Goal: Find specific page/section: Find specific page/section

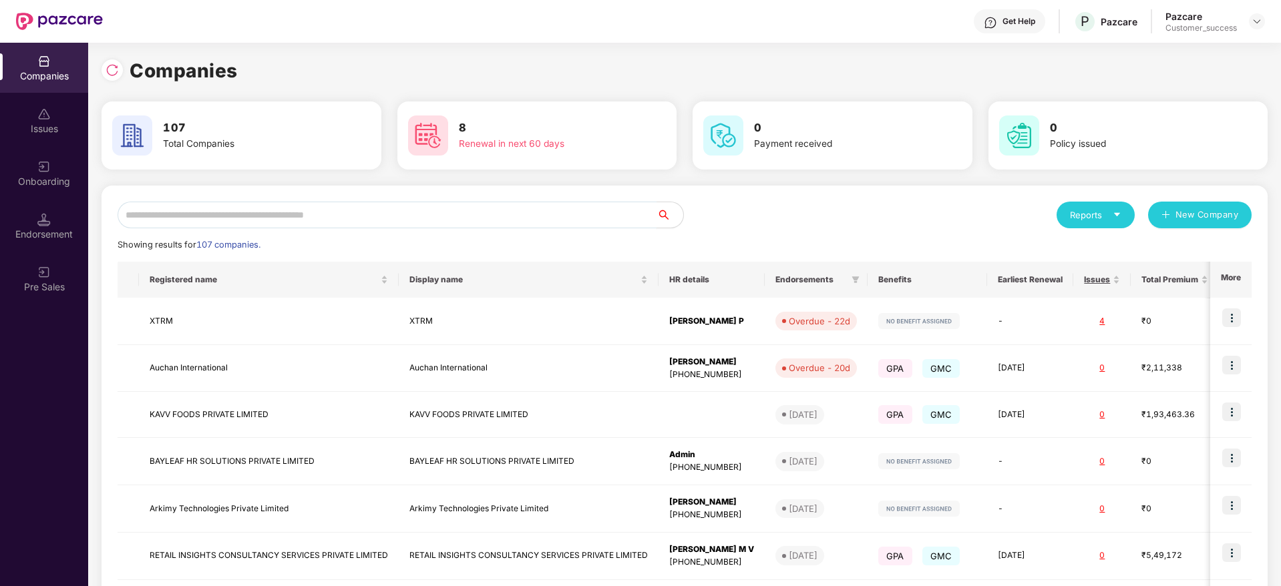
click at [232, 223] on input "text" at bounding box center [387, 215] width 539 height 27
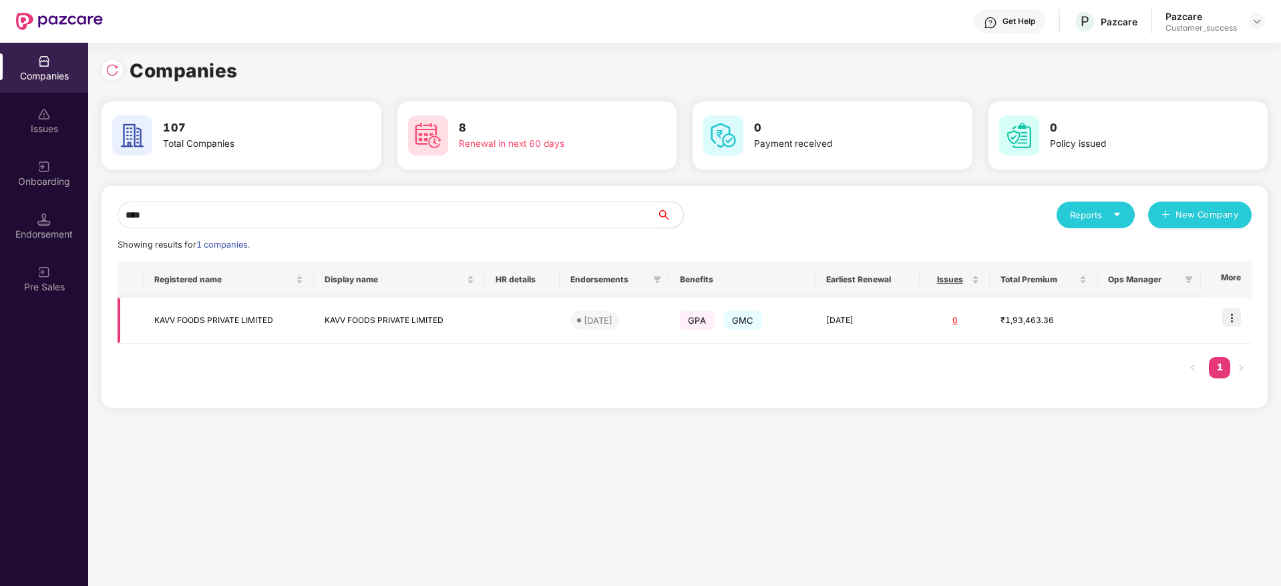
type input "****"
click at [1233, 319] on img at bounding box center [1231, 318] width 19 height 19
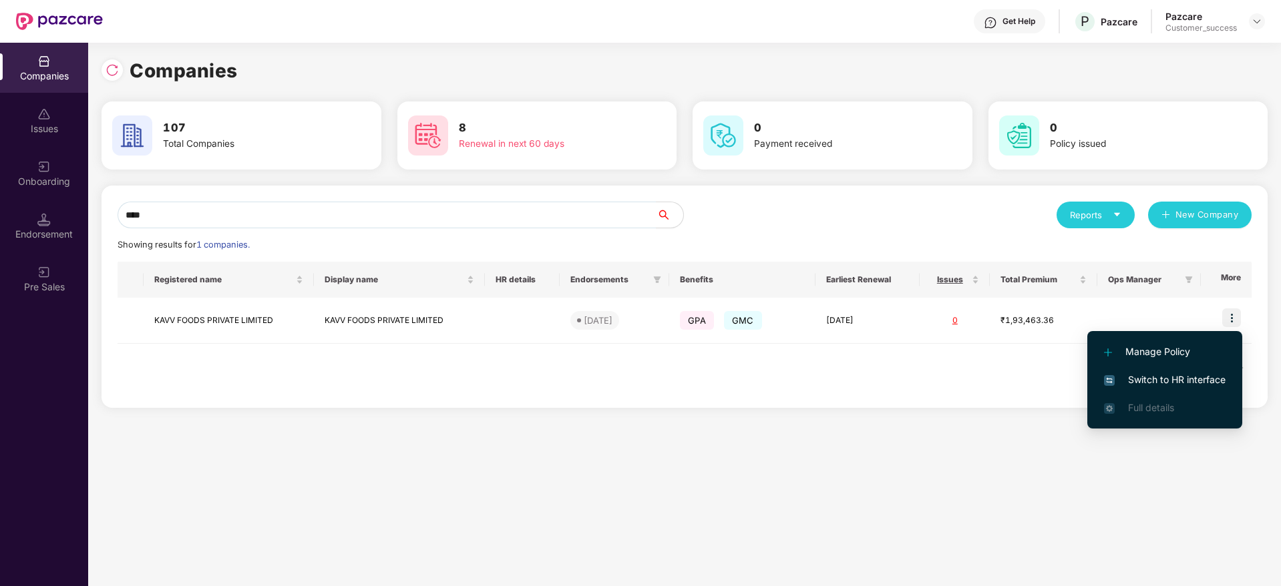
click at [1191, 385] on span "Switch to HR interface" at bounding box center [1165, 380] width 122 height 15
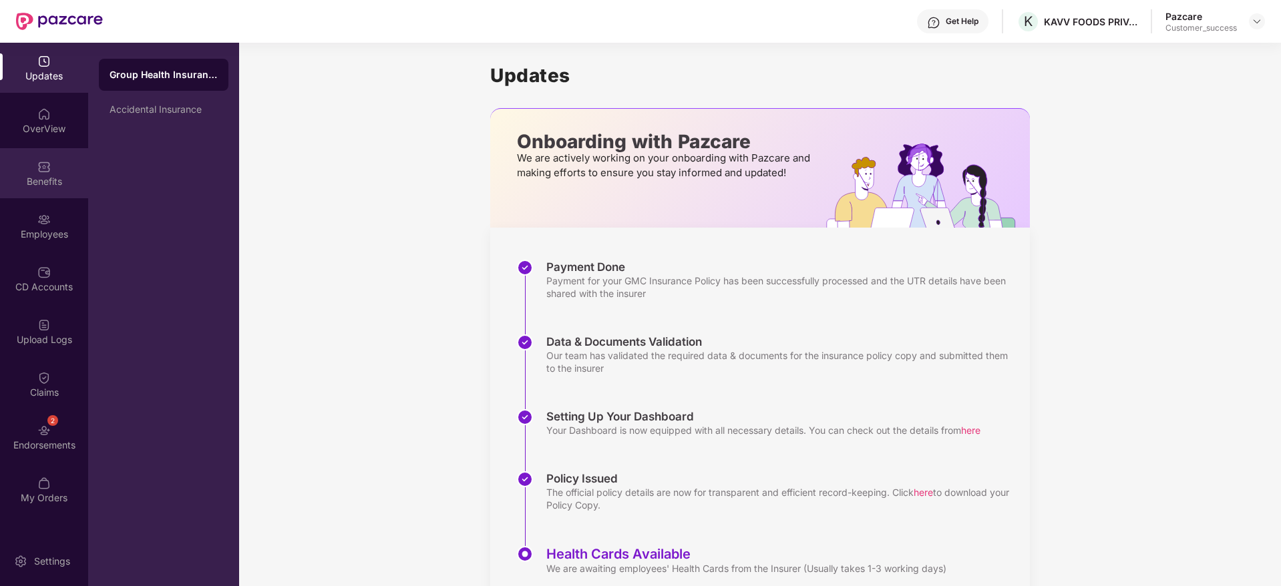
click at [62, 171] on div "Benefits" at bounding box center [44, 173] width 88 height 50
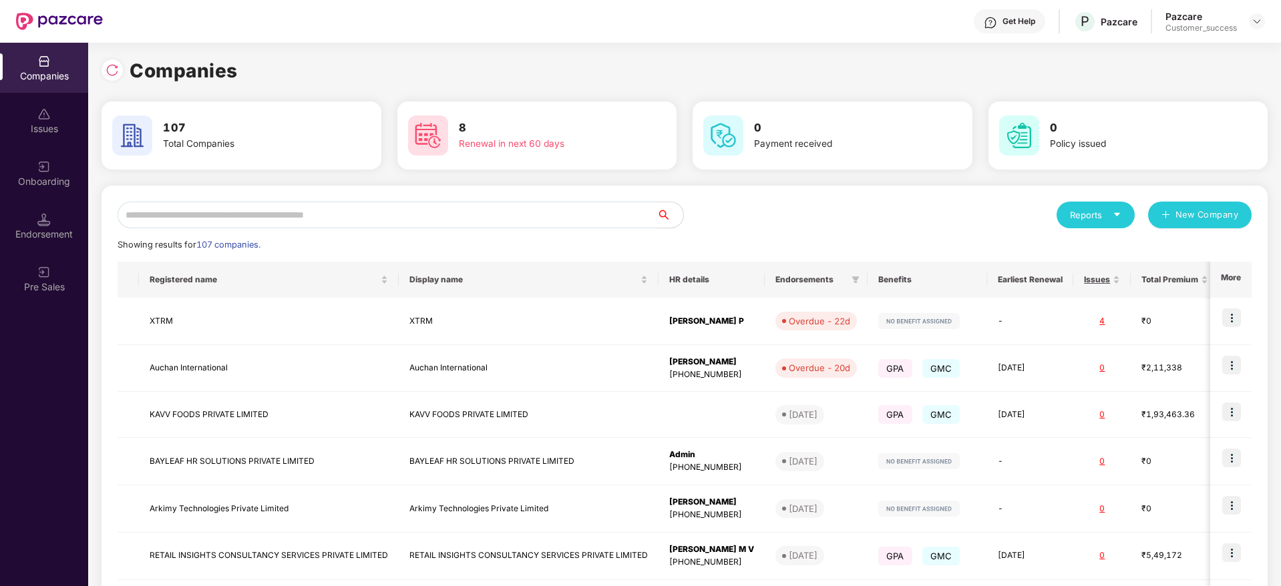
click at [180, 211] on input "text" at bounding box center [387, 215] width 539 height 27
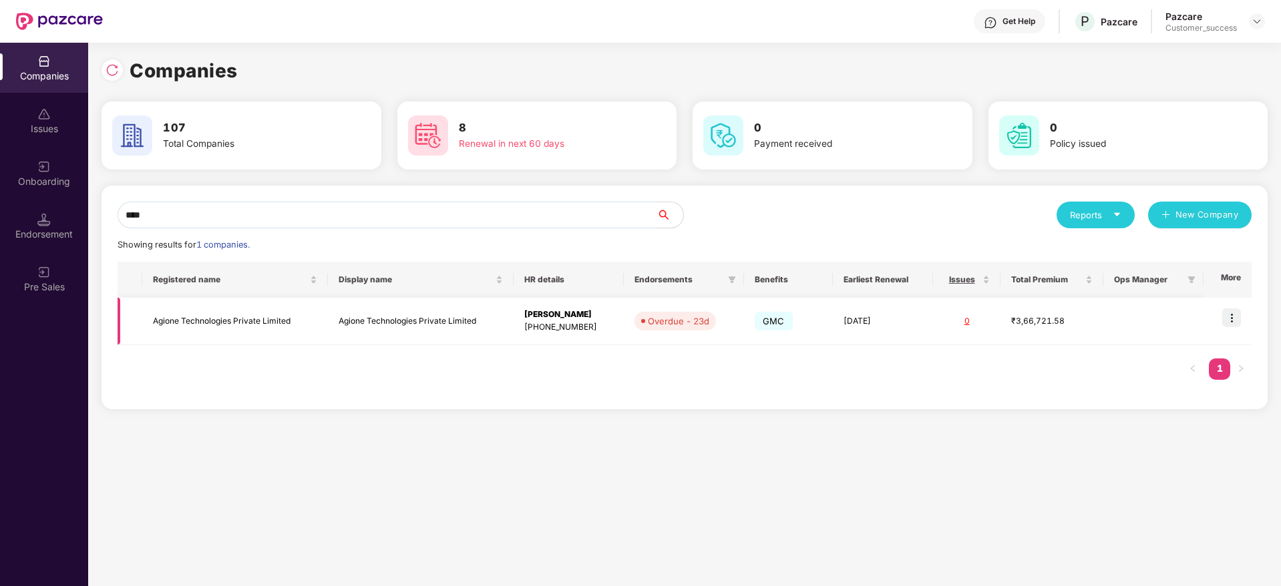
type input "****"
click at [194, 324] on td "Agione Technologies Private Limited" at bounding box center [235, 321] width 186 height 47
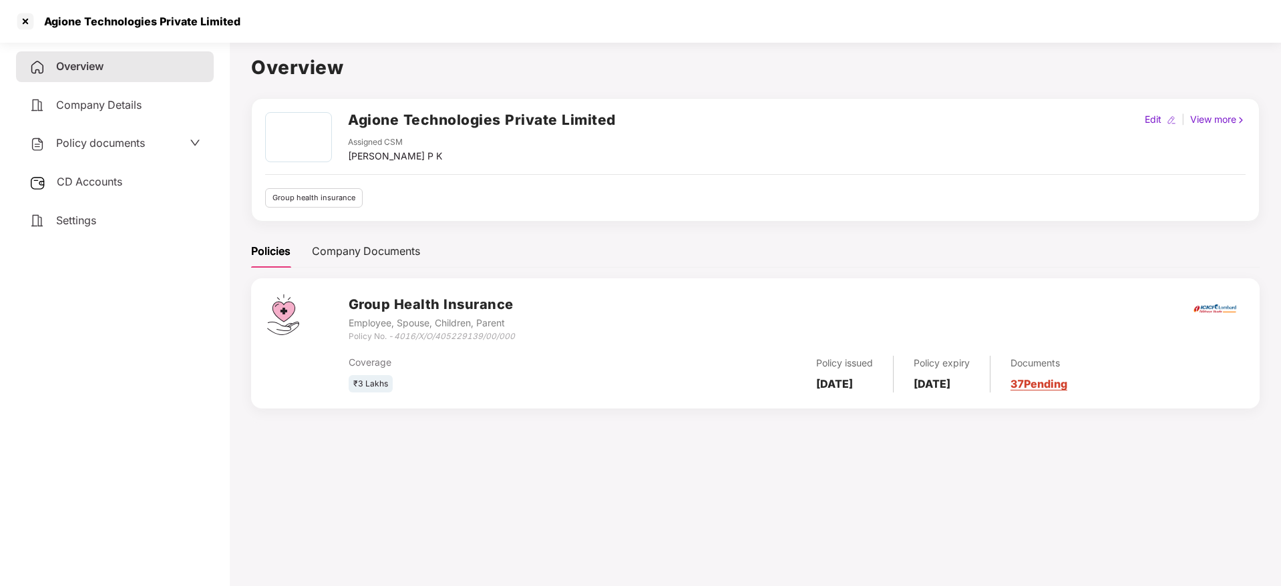
click at [454, 115] on h2 "Agione Technologies Private Limited" at bounding box center [482, 120] width 268 height 22
copy h2 "Agione Technologies Private Limited"
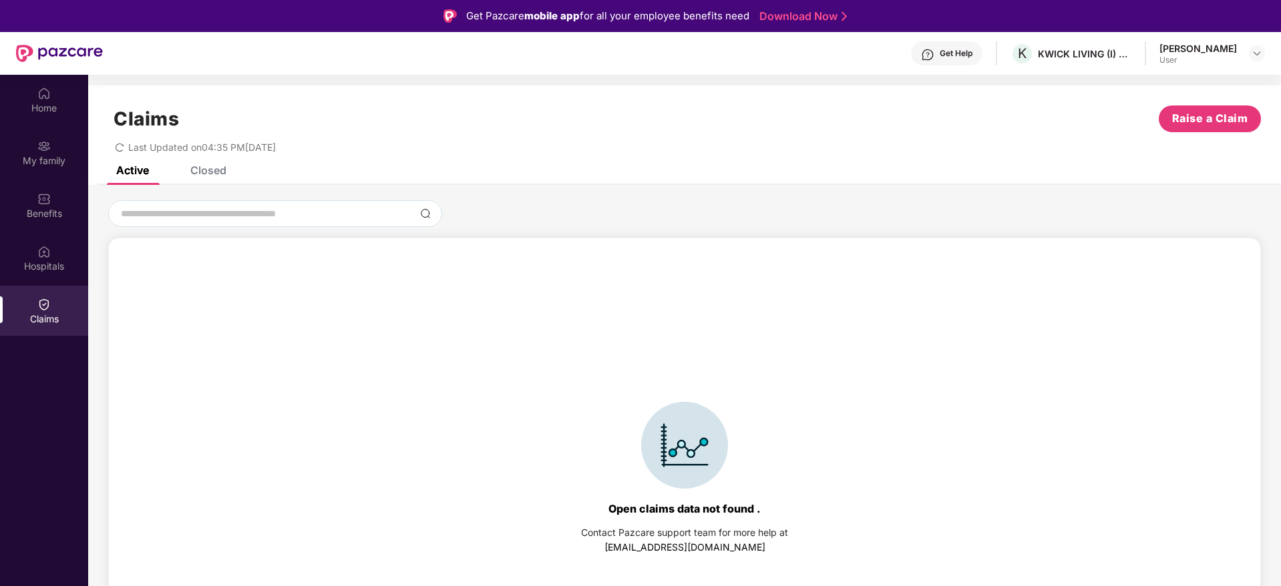
click at [212, 177] on div "Closed" at bounding box center [198, 170] width 56 height 29
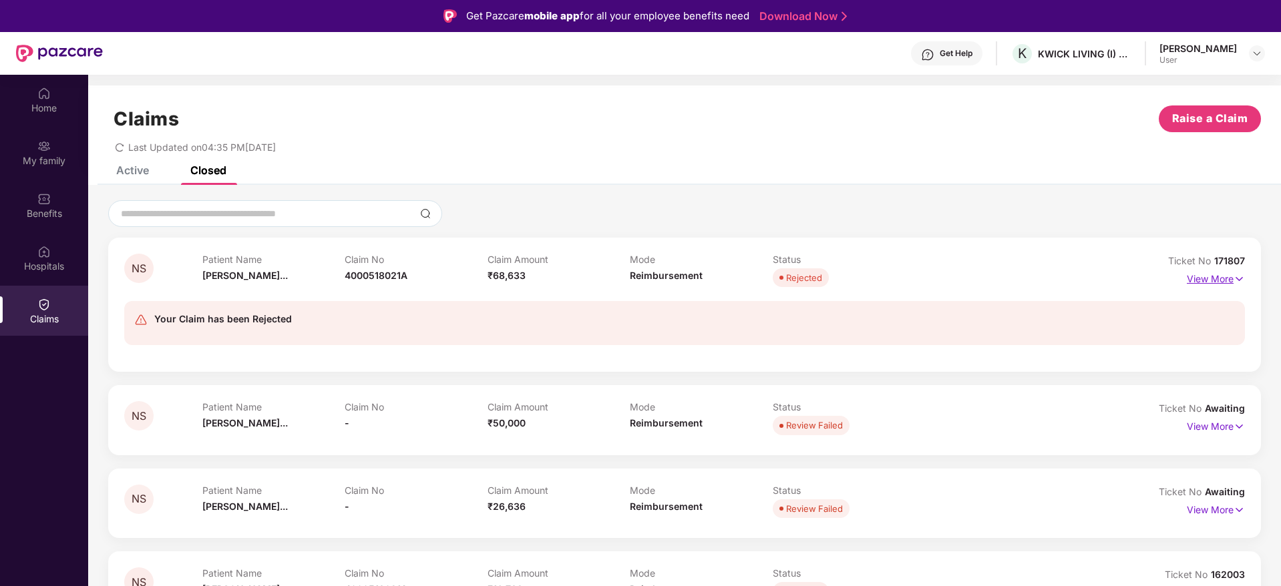
click at [1218, 286] on p "View More" at bounding box center [1216, 278] width 58 height 18
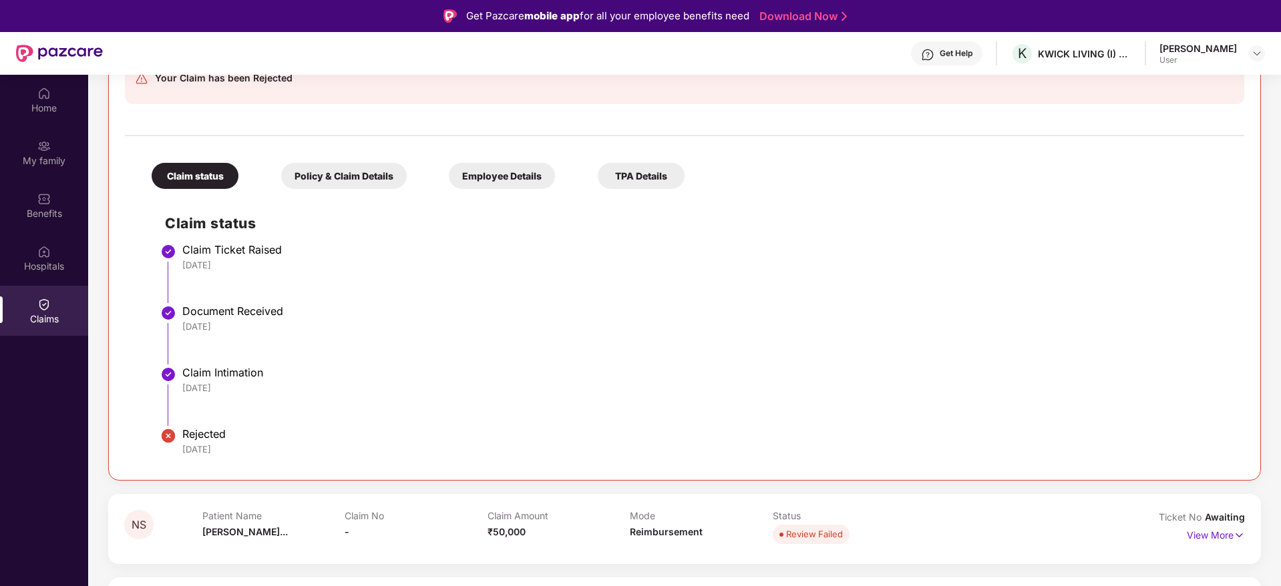
scroll to position [432, 0]
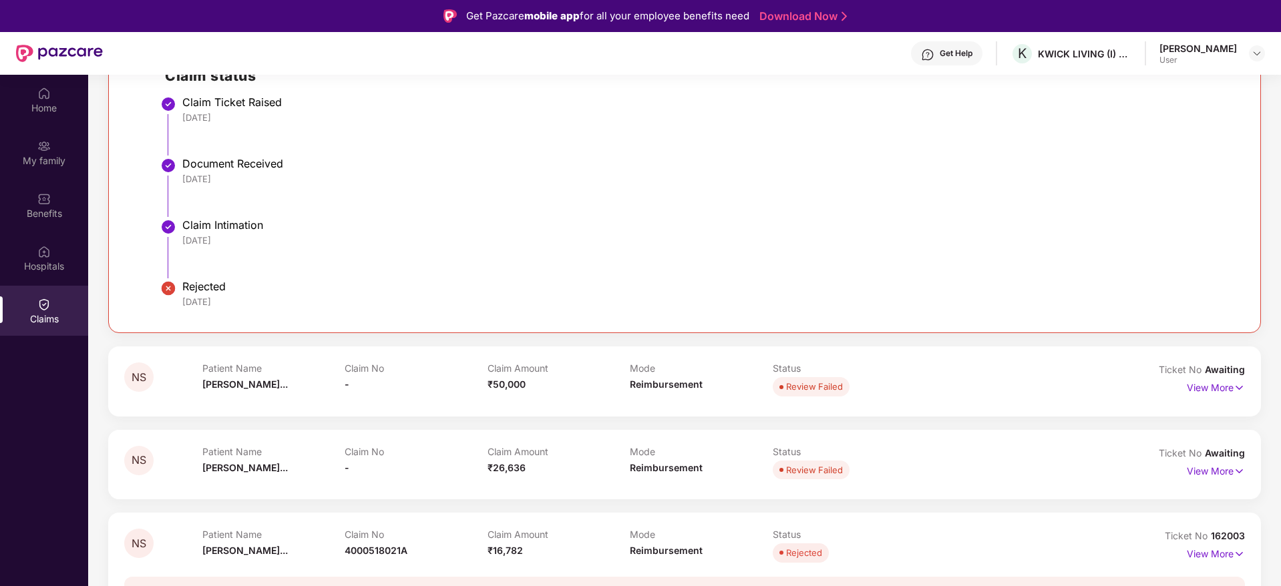
drag, startPoint x: 778, startPoint y: 449, endPoint x: 713, endPoint y: 488, distance: 76.1
drag, startPoint x: 713, startPoint y: 488, endPoint x: 671, endPoint y: 465, distance: 47.2
click at [671, 465] on span "Reimbursement" at bounding box center [666, 467] width 73 height 11
click at [644, 472] on span "Reimbursement" at bounding box center [666, 467] width 73 height 11
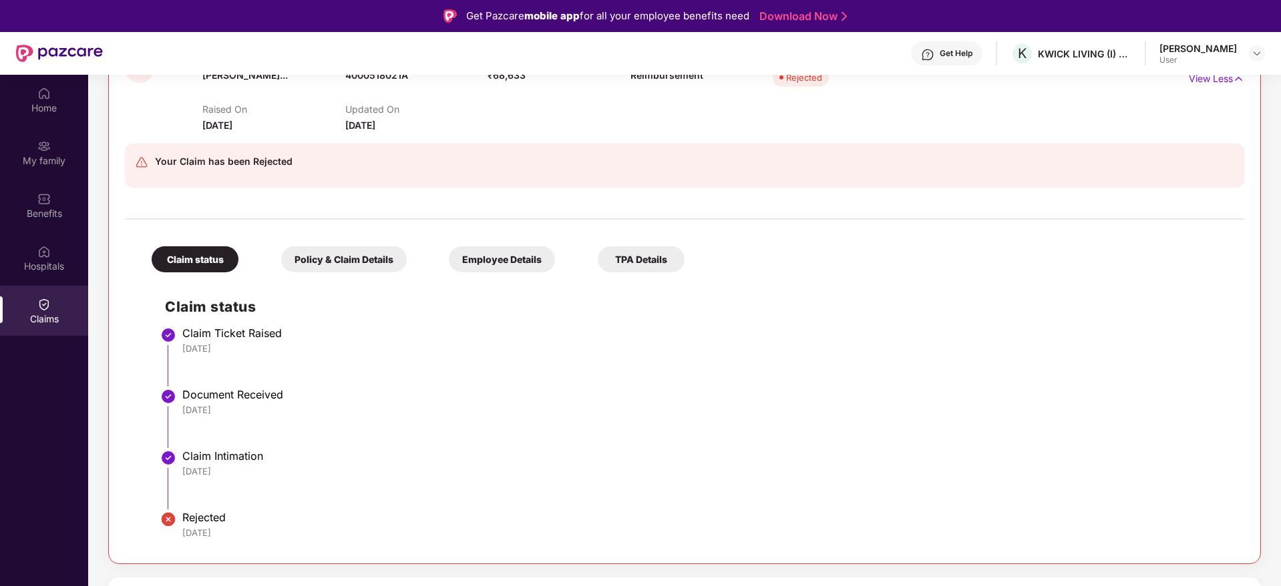
scroll to position [63, 0]
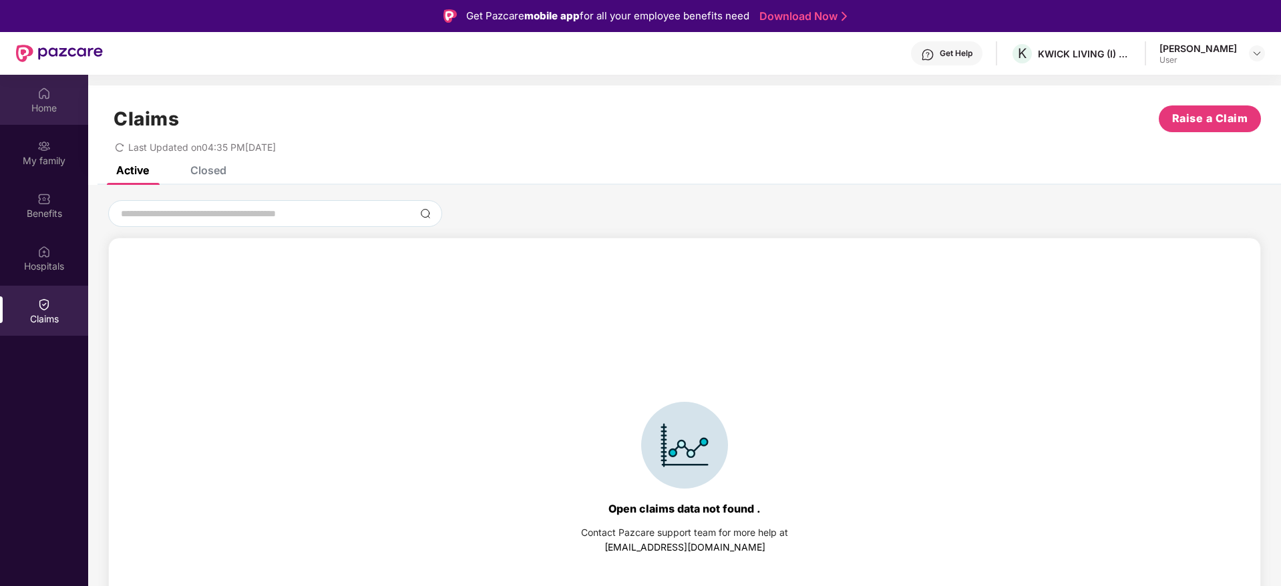
click at [59, 93] on div "Home" at bounding box center [44, 100] width 88 height 50
